Goal: Check status: Check status

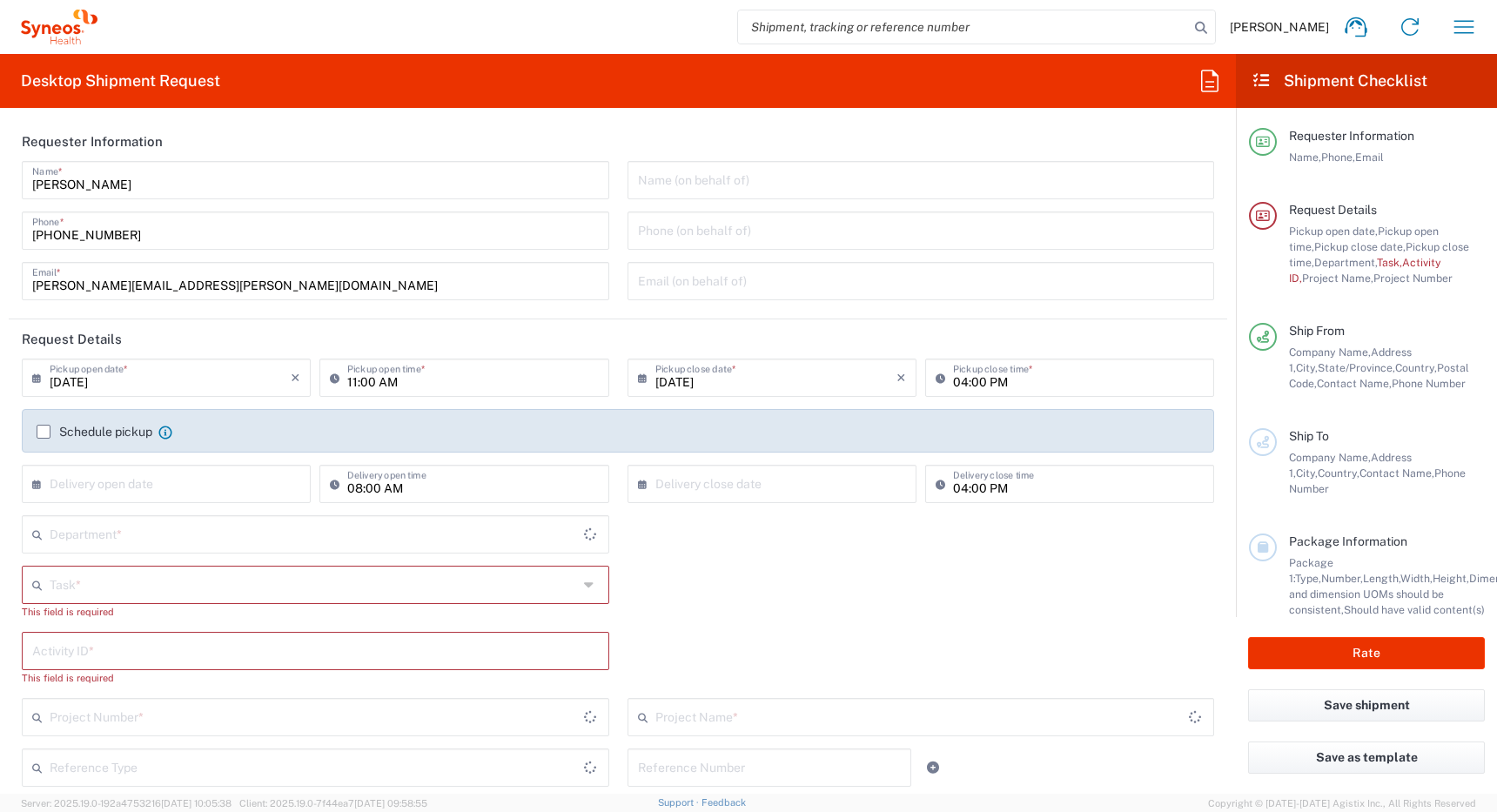
type input "[GEOGRAPHIC_DATA]"
type input "4510"
click at [1467, 29] on icon "button" at bounding box center [1463, 27] width 27 height 27
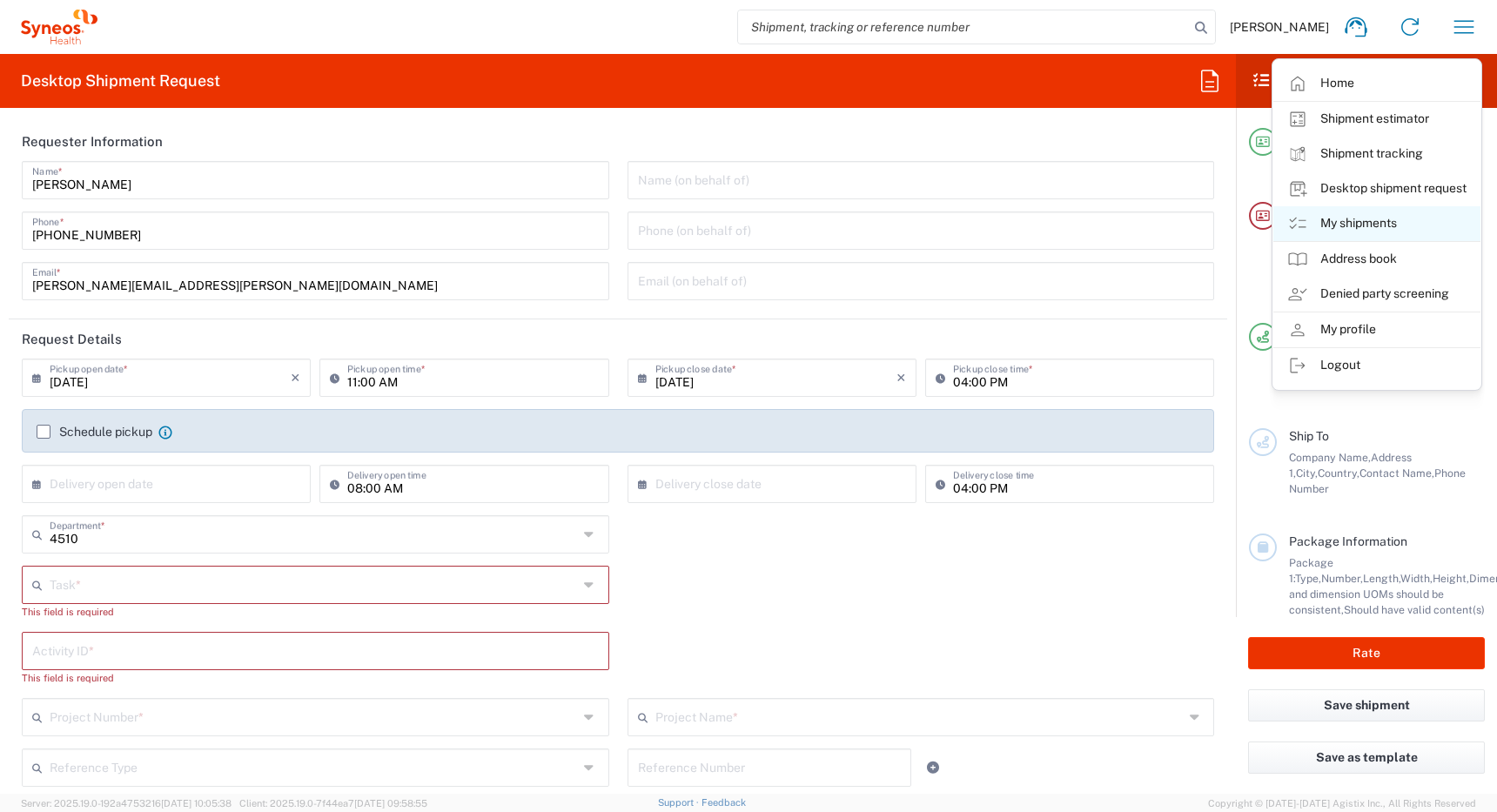
type input "Syneos Health Canada LP- [GEOGRAPHIC_DATA]"
click at [1334, 226] on link "My shipments" at bounding box center [1377, 223] width 207 height 34
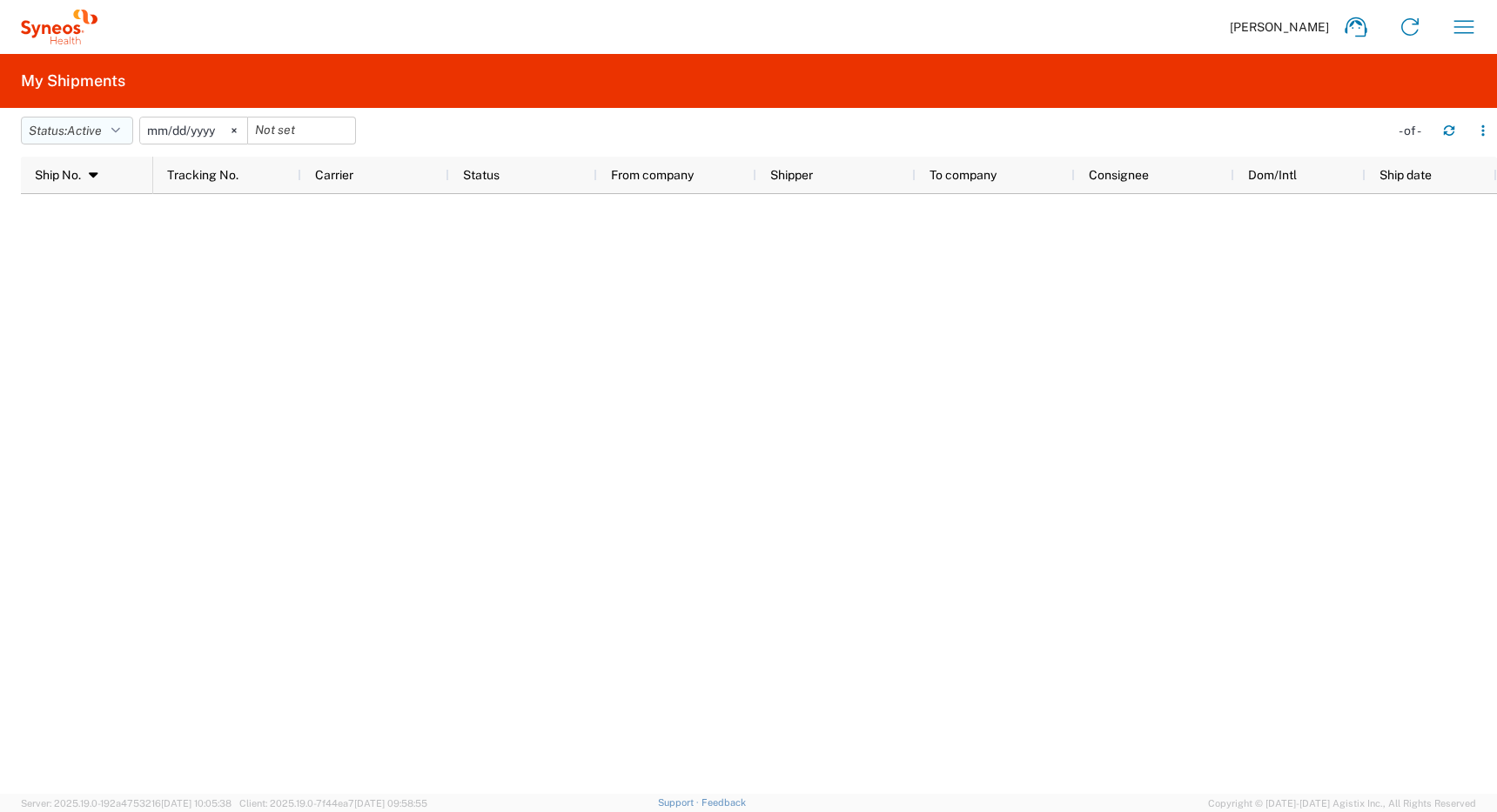
click at [88, 128] on span "Active" at bounding box center [84, 131] width 35 height 14
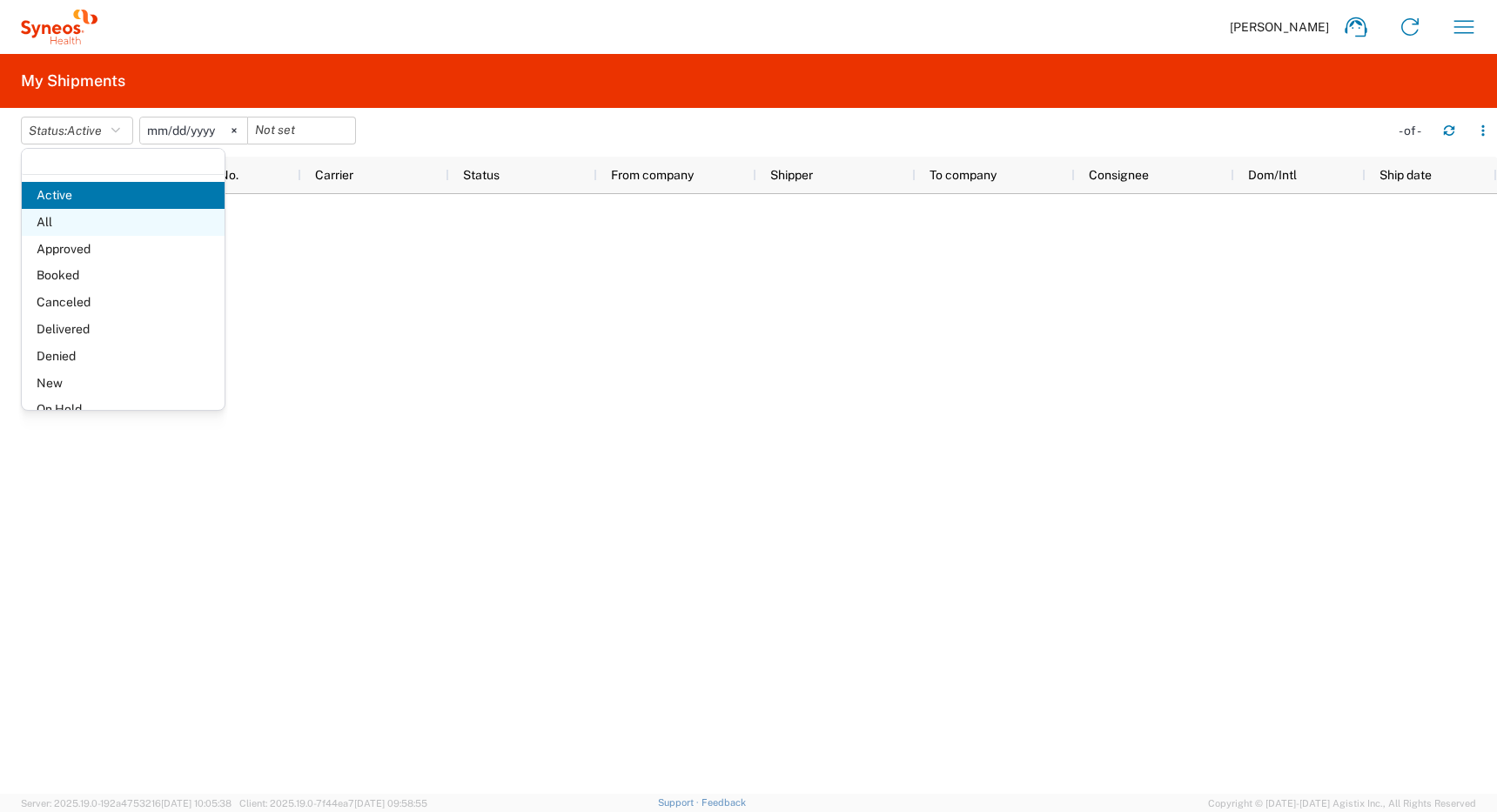
click at [67, 222] on span "All" at bounding box center [123, 222] width 203 height 27
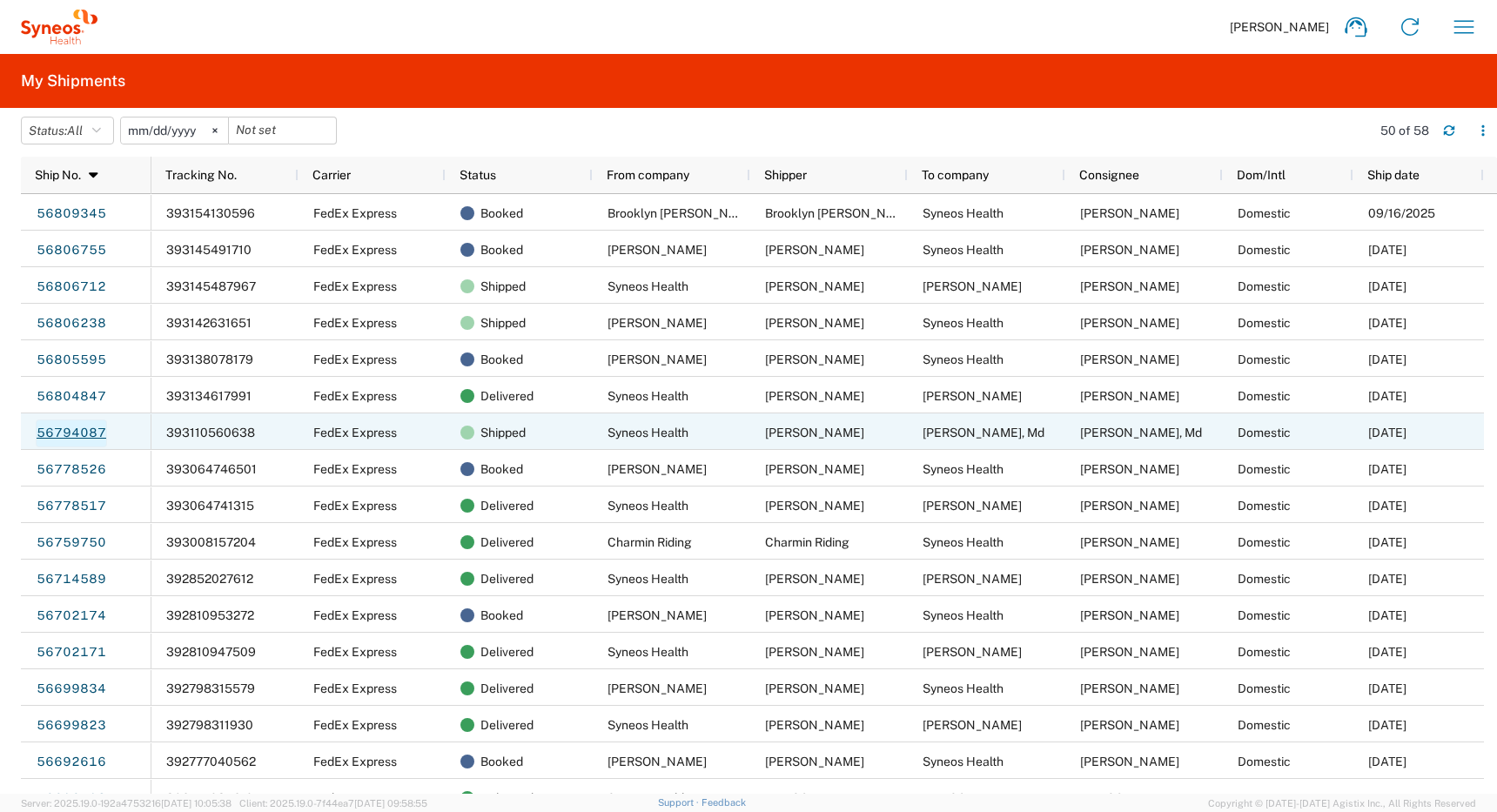
click at [70, 428] on link "56794087" at bounding box center [71, 433] width 72 height 27
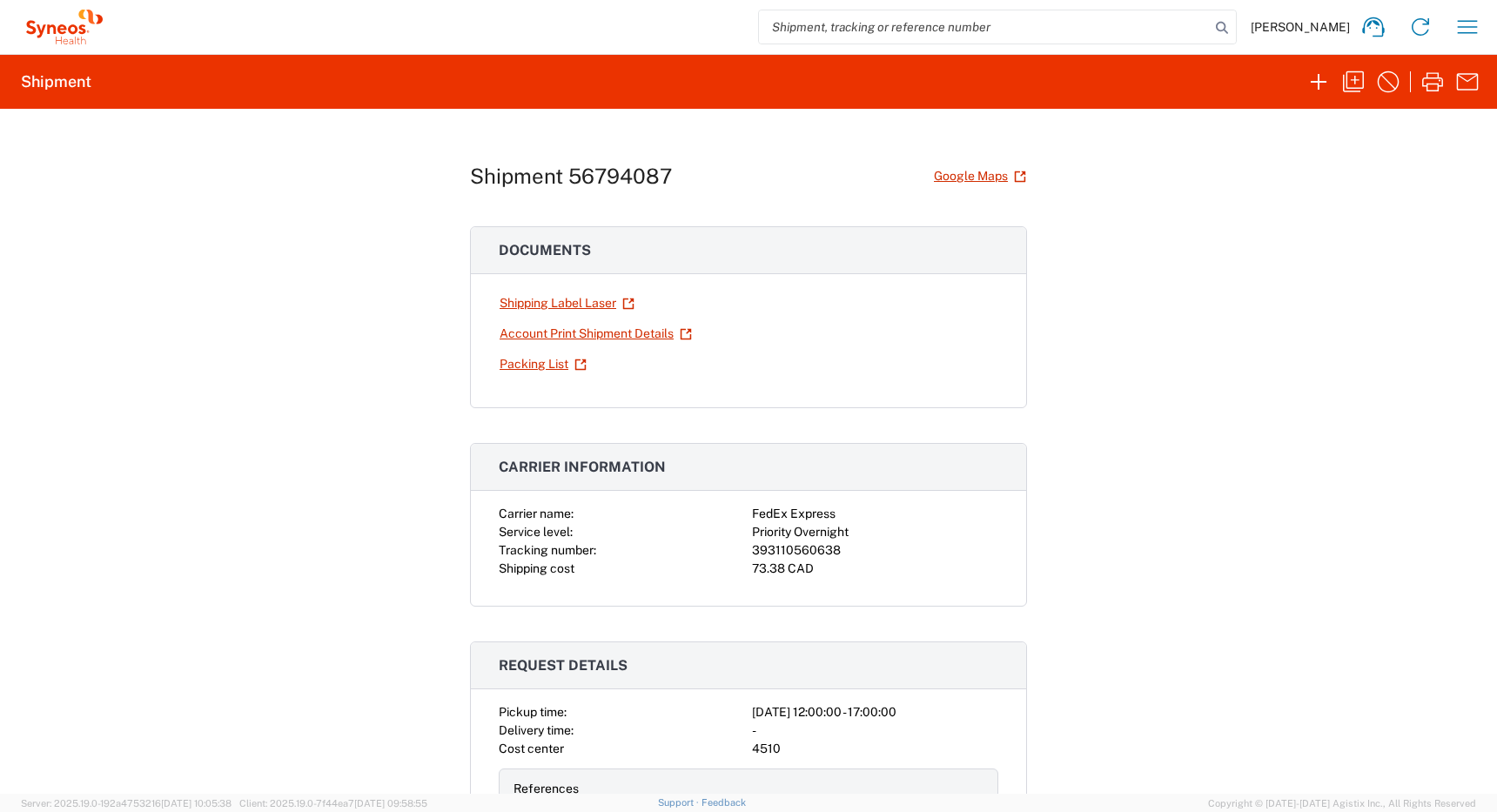
click at [769, 545] on div "393110560638" at bounding box center [875, 550] width 246 height 19
copy div "393110560638"
click at [1470, 29] on icon "button" at bounding box center [1467, 27] width 27 height 27
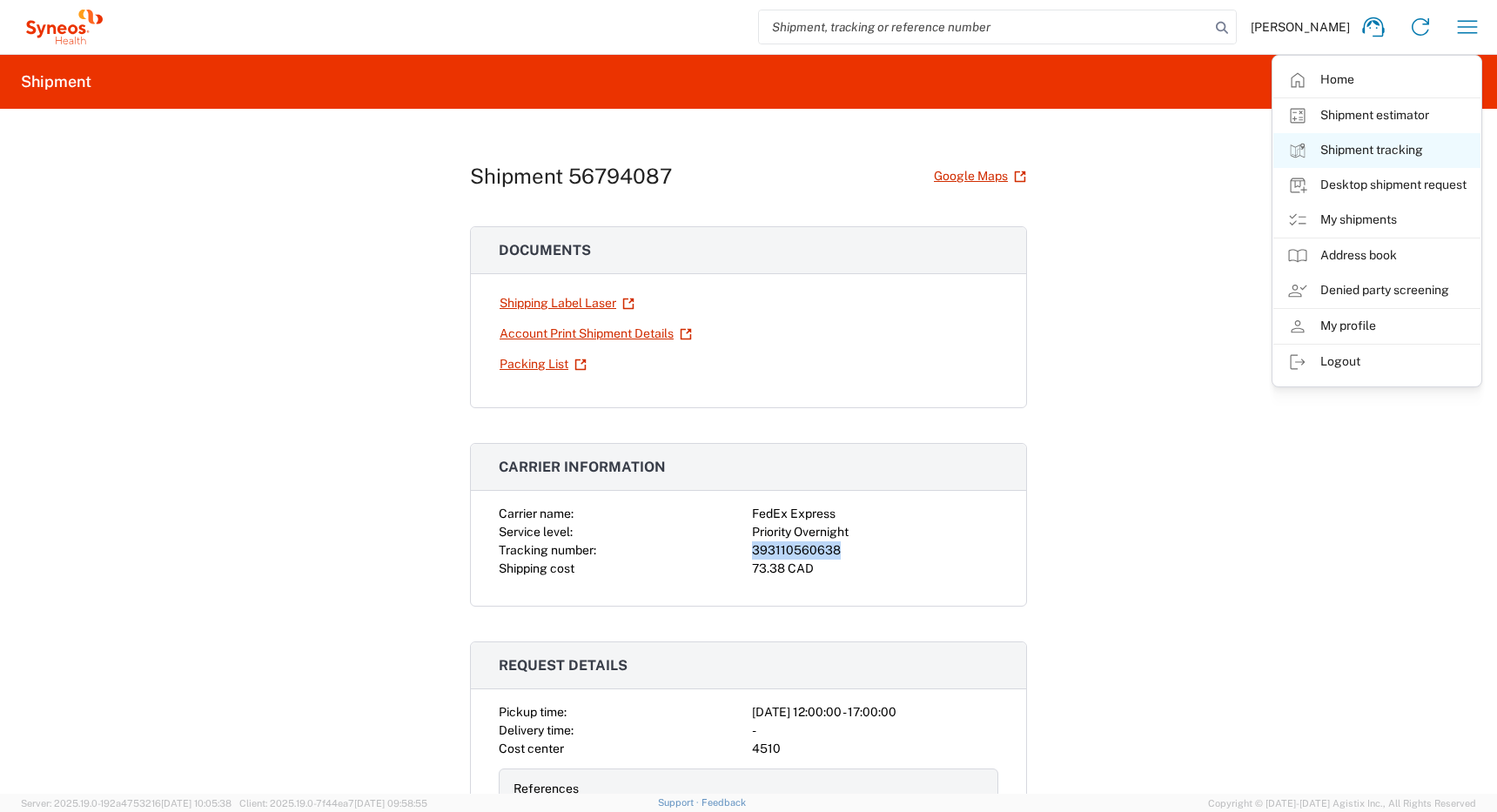
click at [1364, 149] on link "Shipment tracking" at bounding box center [1377, 150] width 207 height 34
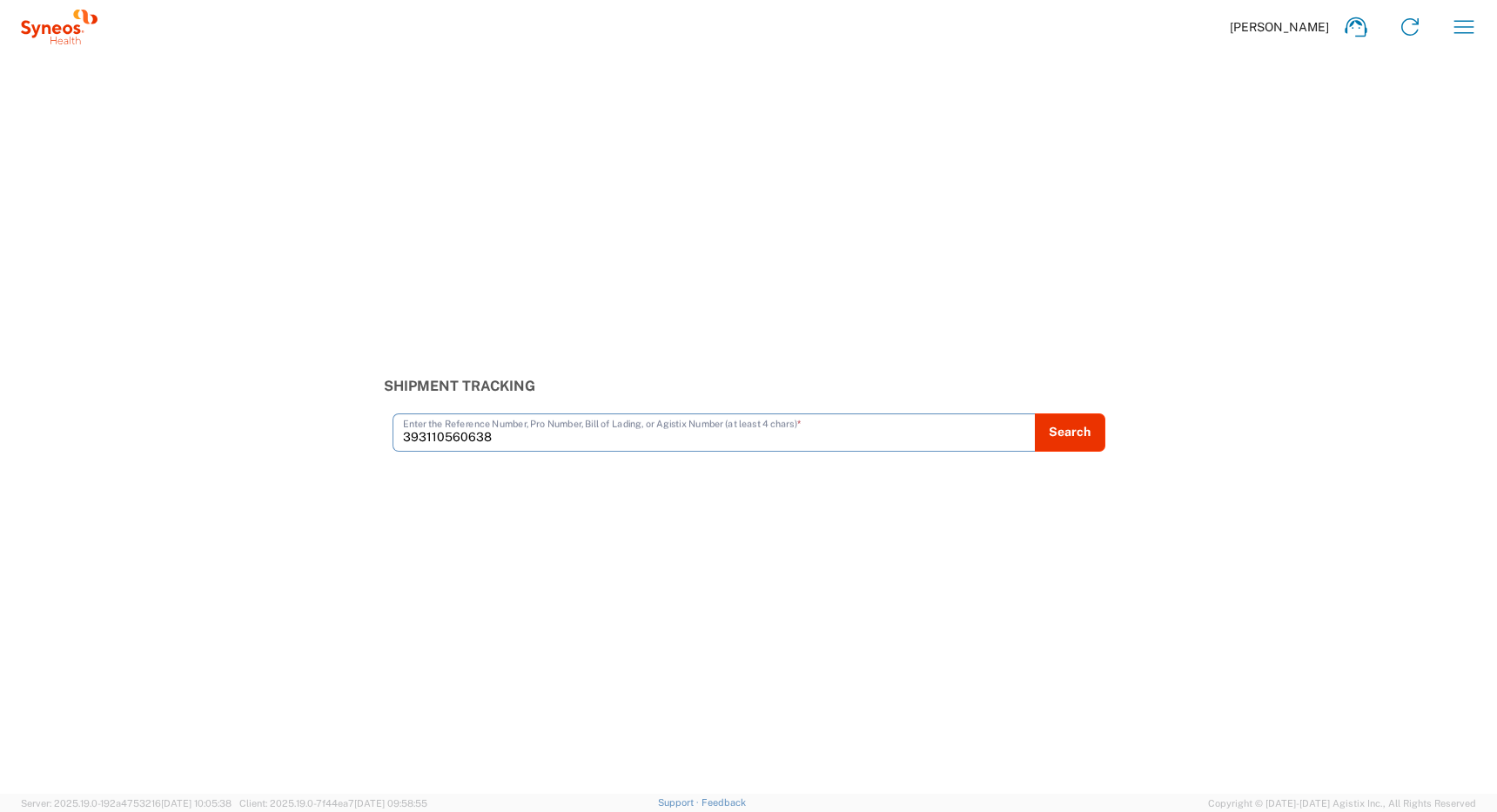
type input "393110560638"
